Goal: Task Accomplishment & Management: Use online tool/utility

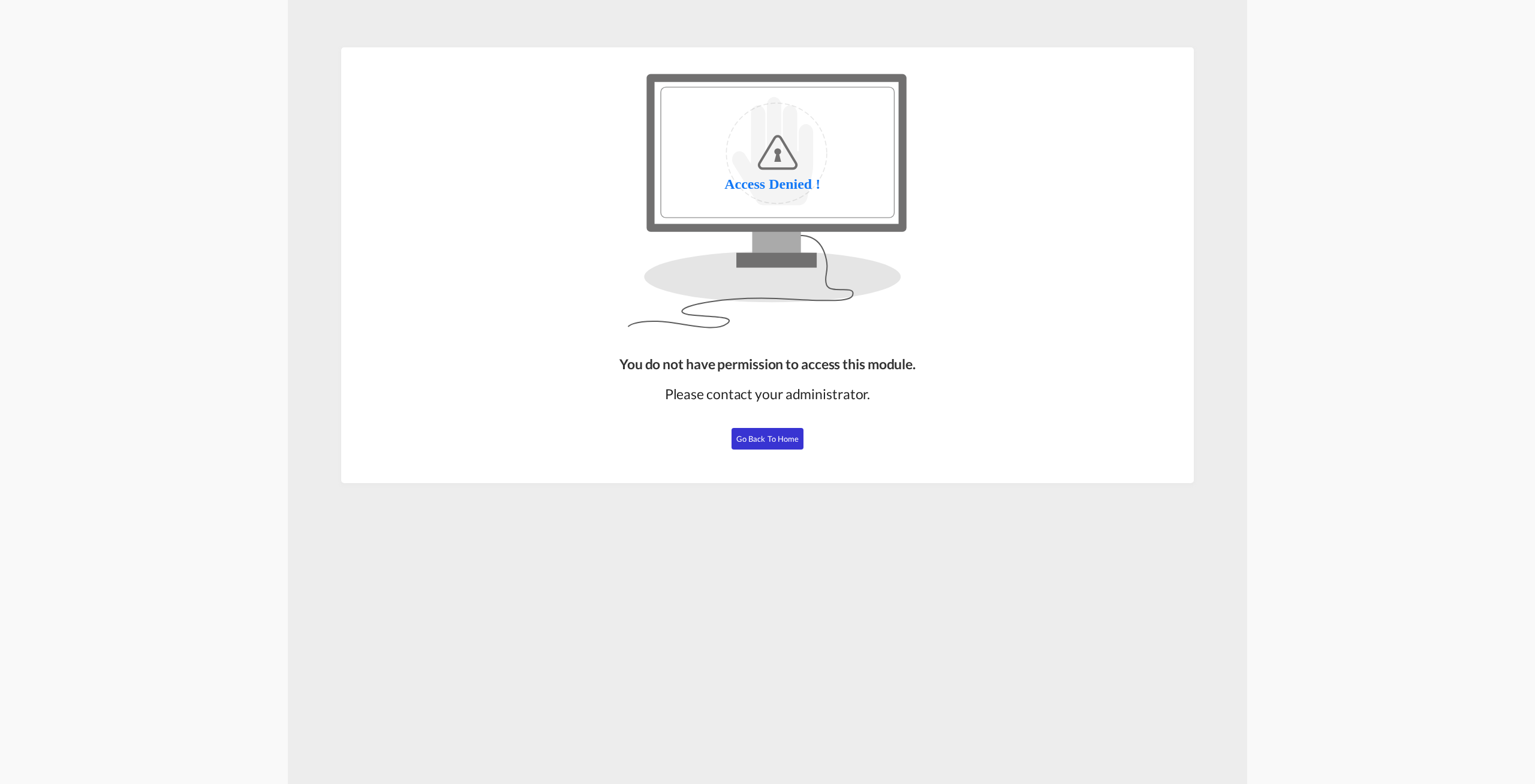
click at [784, 438] on span "Go Back to Home" at bounding box center [768, 439] width 63 height 9
